Goal: Task Accomplishment & Management: Manage account settings

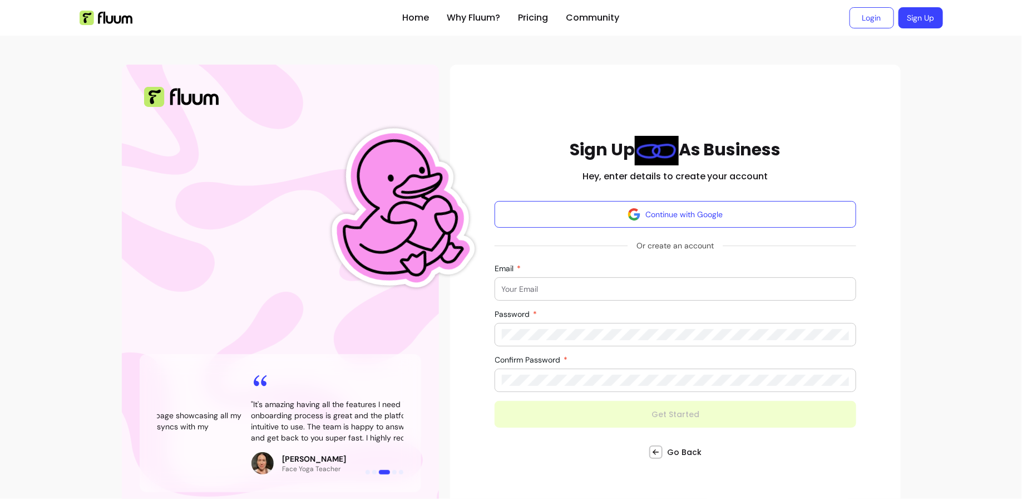
scroll to position [24, 0]
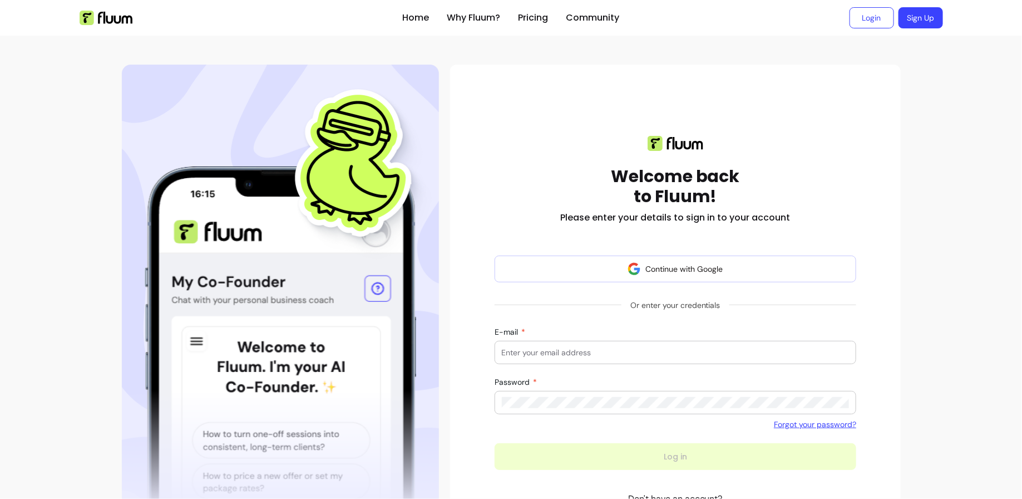
scroll to position [78, 0]
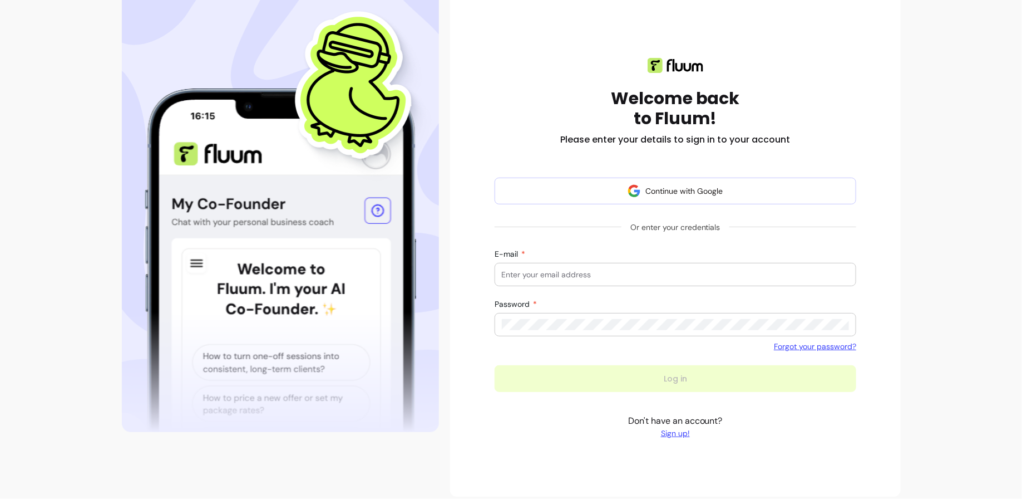
click at [605, 269] on input "E-mail" at bounding box center [676, 274] width 348 height 11
click at [990, 239] on div "Home Why Fluum? Pricing Community Login Sign Up open navigation menu Welcome ba…" at bounding box center [511, 214] width 1022 height 585
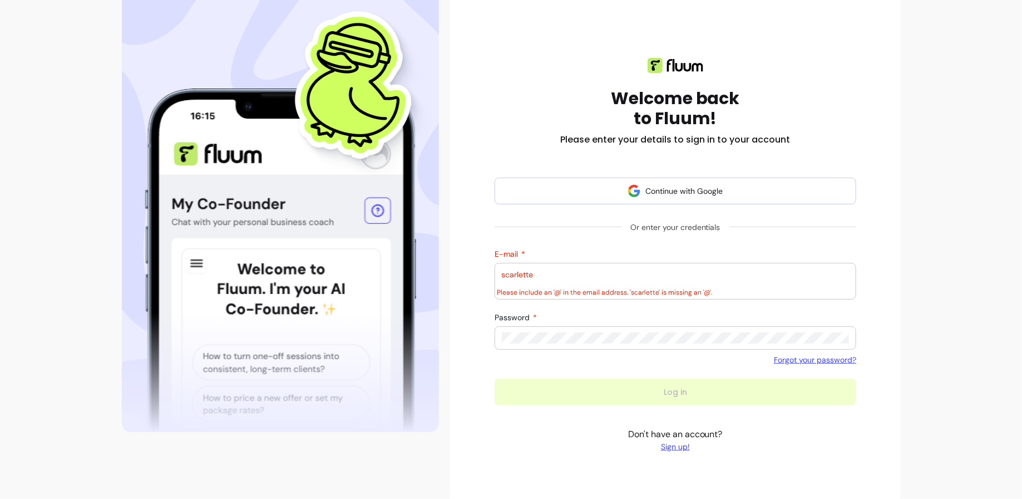
click at [650, 274] on input "scarlette" at bounding box center [676, 274] width 348 height 11
type input "[EMAIL_ADDRESS][DOMAIN_NAME]"
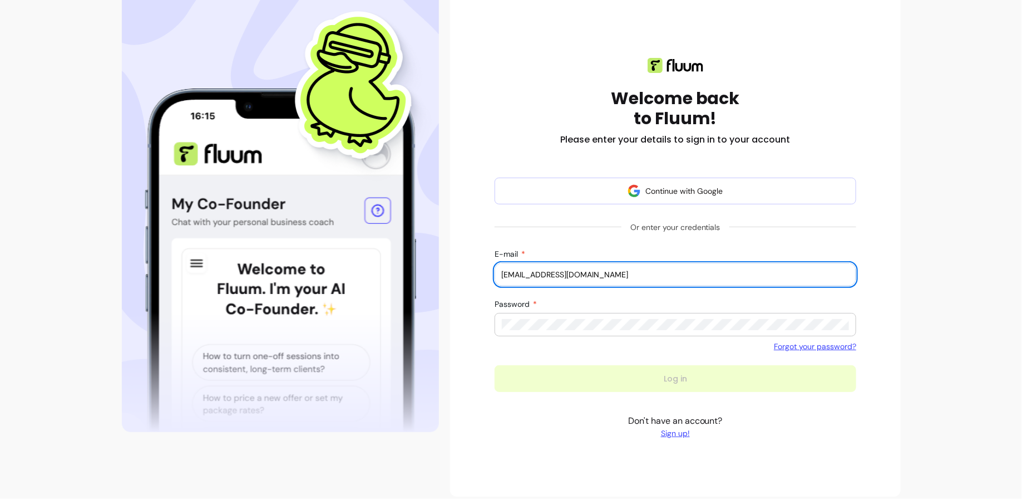
click at [590, 330] on div at bounding box center [676, 324] width 348 height 22
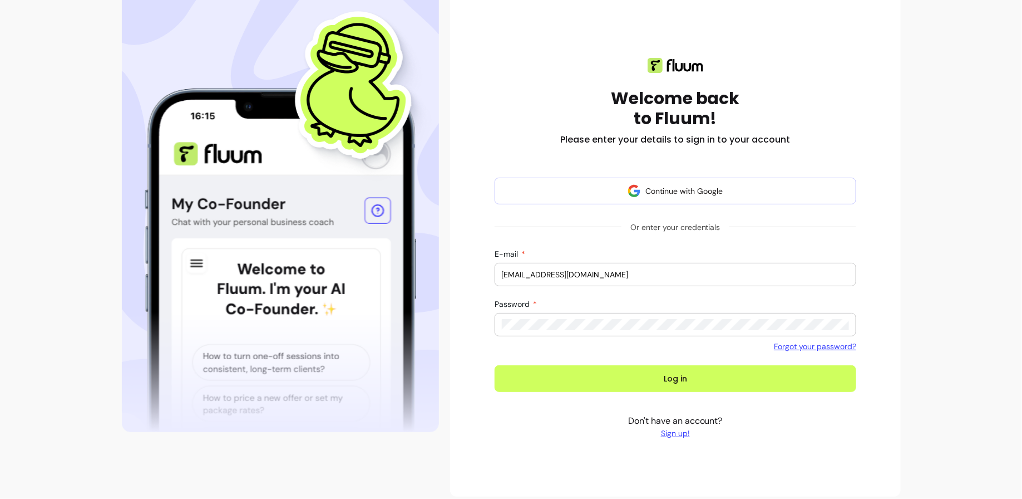
click at [495, 365] on button "Log in" at bounding box center [676, 378] width 362 height 27
